Goal: Find specific page/section: Find specific page/section

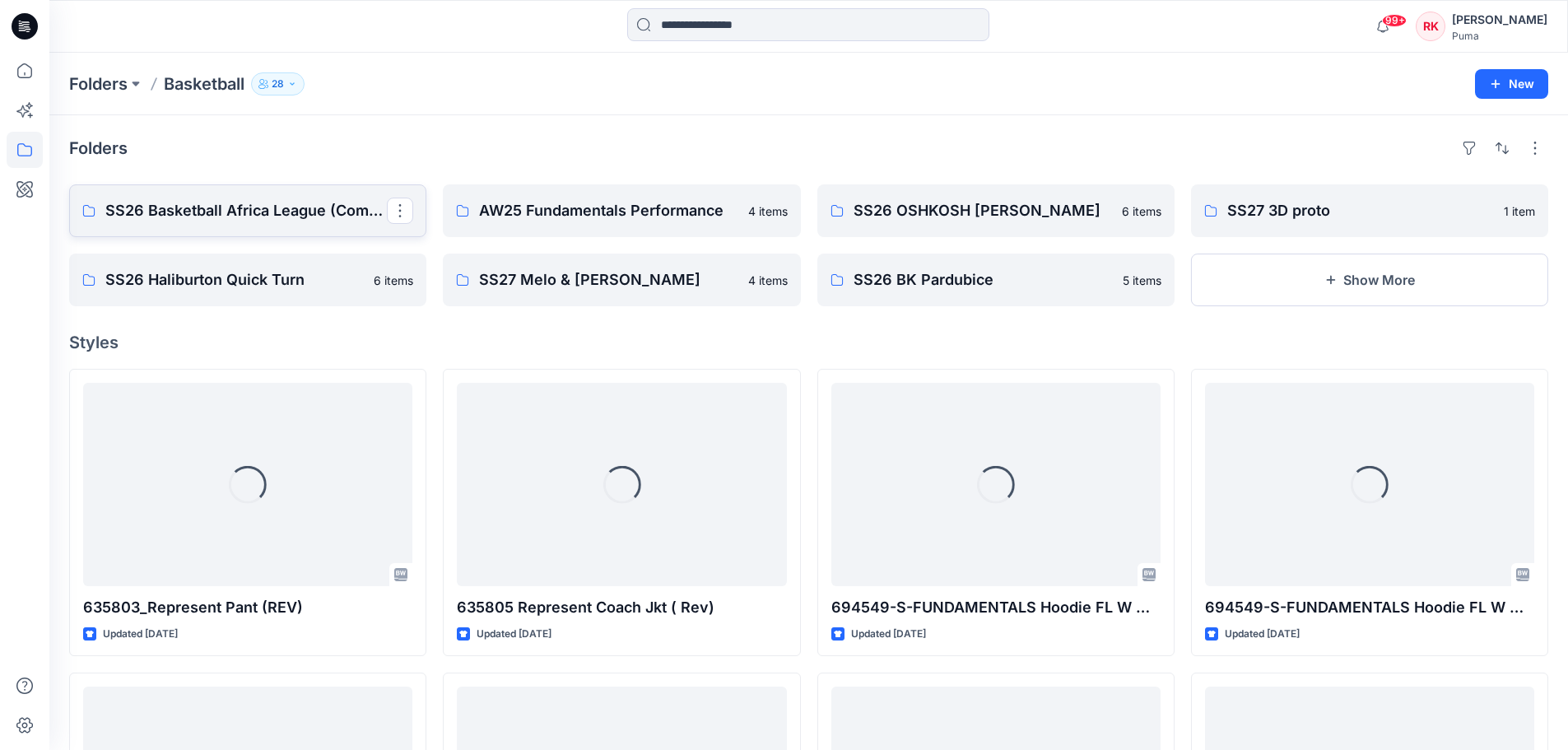
click at [256, 217] on p "SS26 Basketball Africa League (Combine)" at bounding box center [246, 210] width 281 height 23
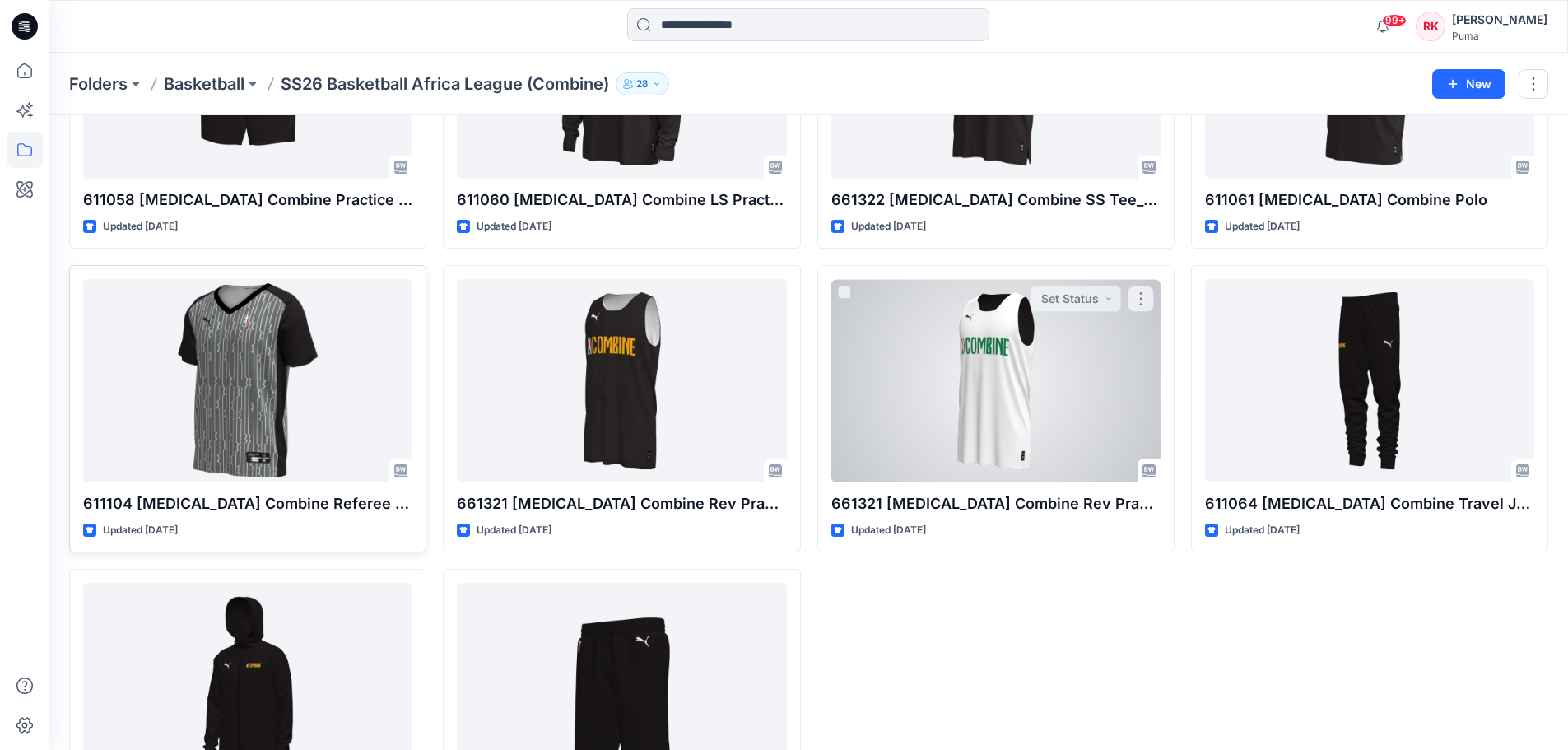
scroll to position [247, 0]
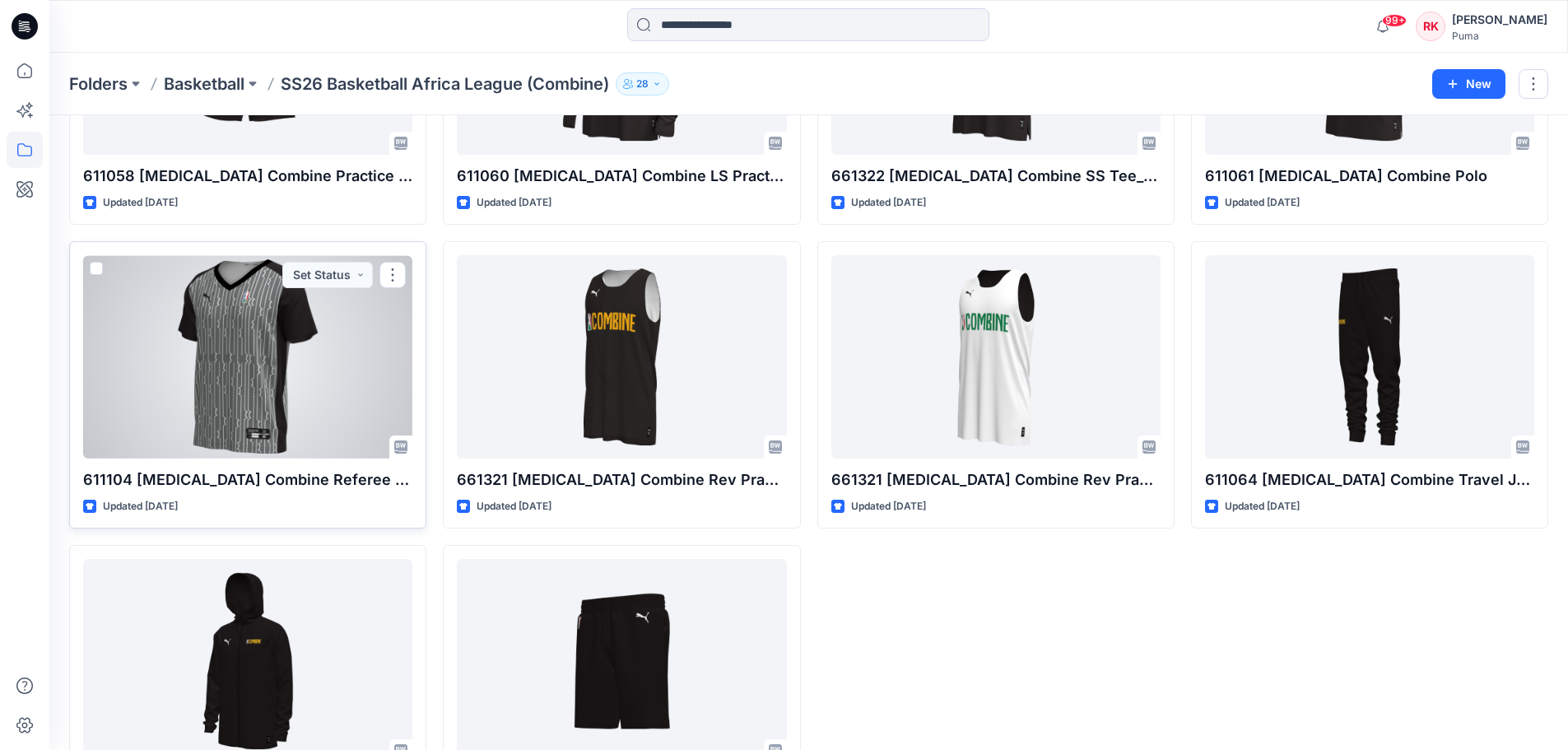
click at [270, 409] on div at bounding box center [248, 357] width 329 height 203
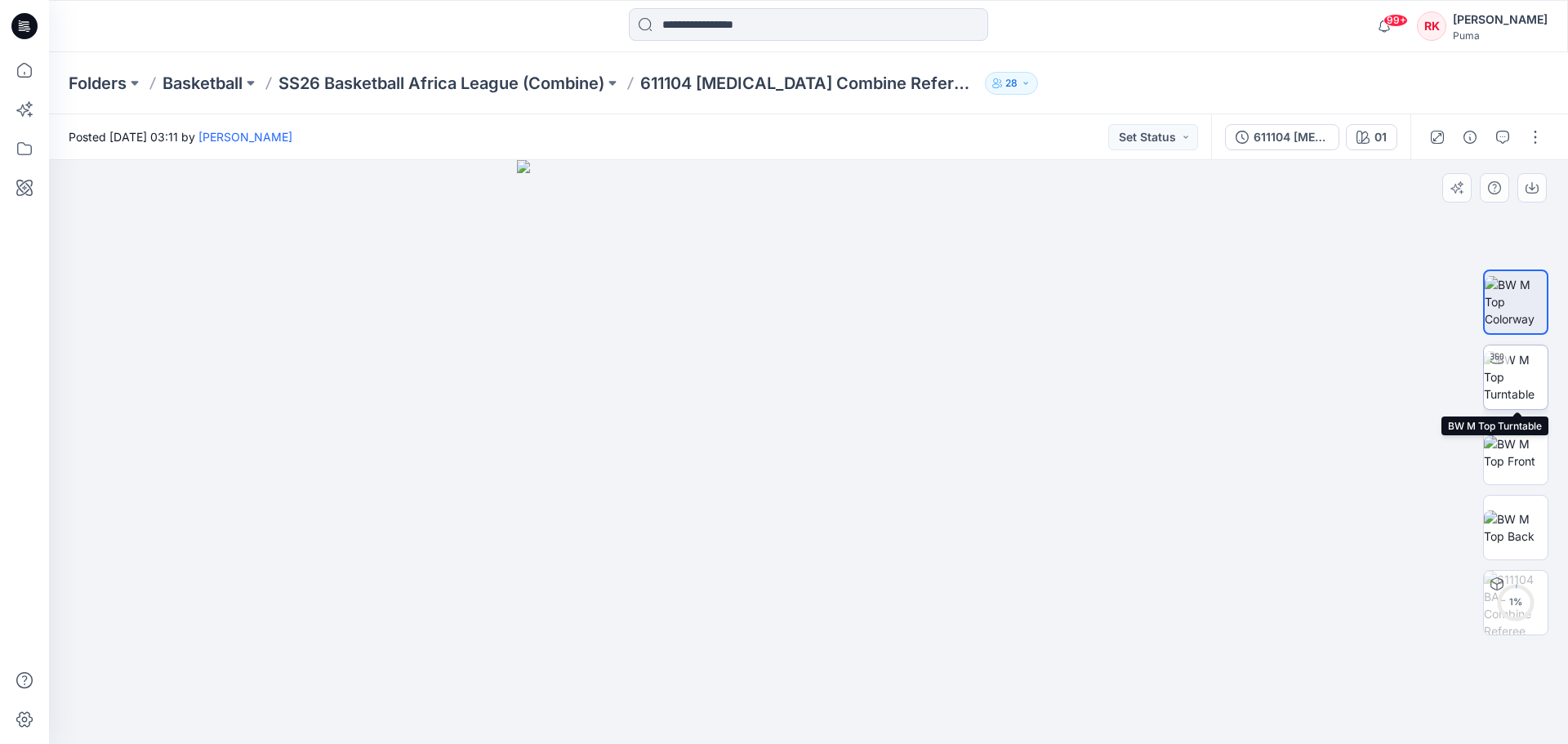
click at [1524, 382] on img at bounding box center [1516, 377] width 63 height 52
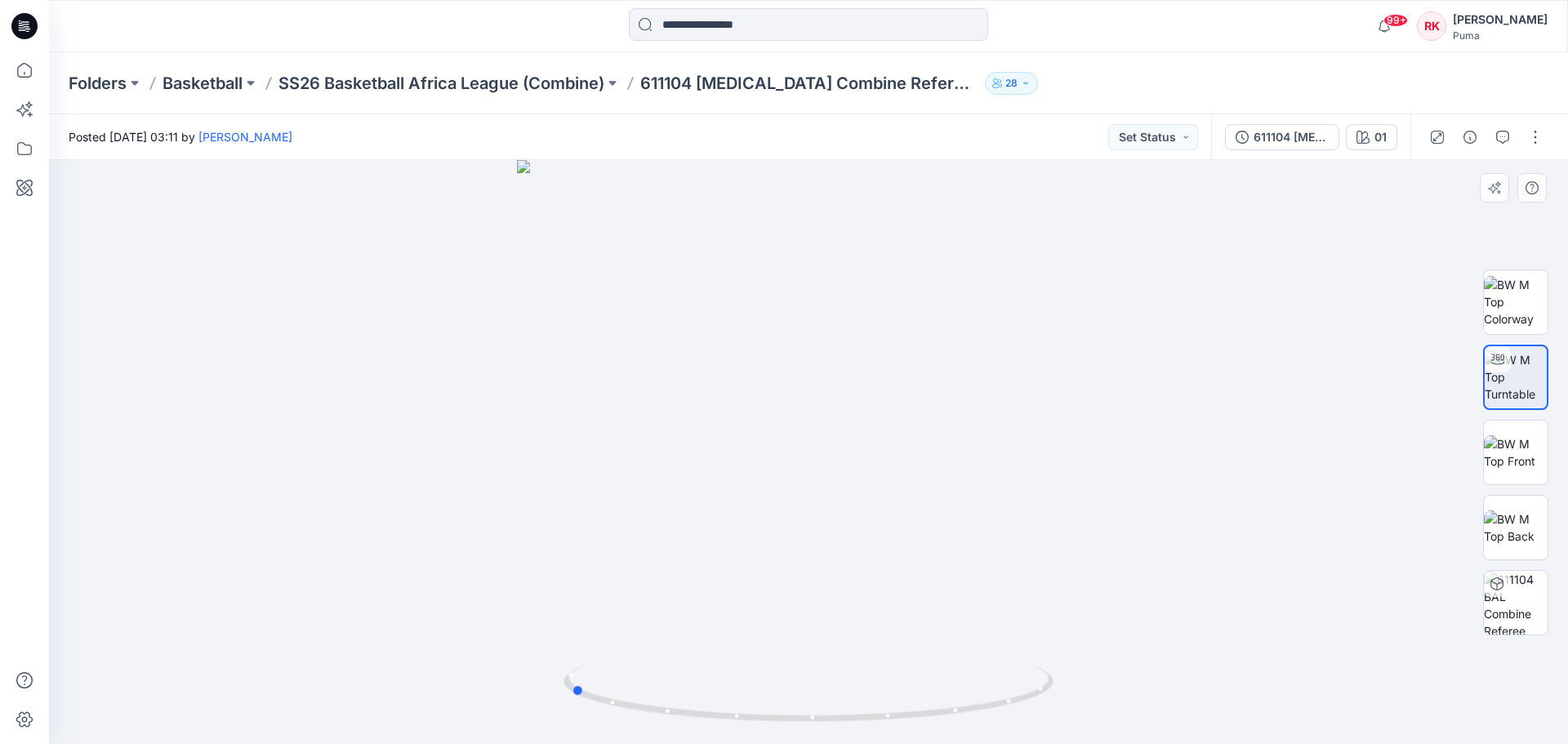
drag, startPoint x: 875, startPoint y: 502, endPoint x: 637, endPoint y: 517, distance: 238.5
click at [637, 517] on div at bounding box center [809, 452] width 1519 height 584
